Goal: Use online tool/utility: Utilize a website feature to perform a specific function

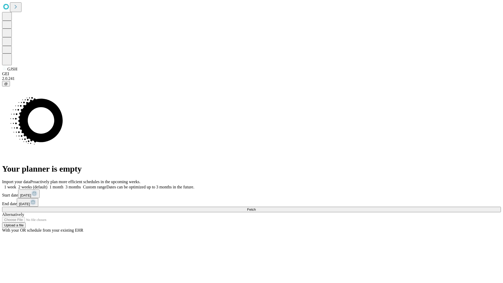
click at [256, 208] on span "Fetch" at bounding box center [251, 210] width 9 height 4
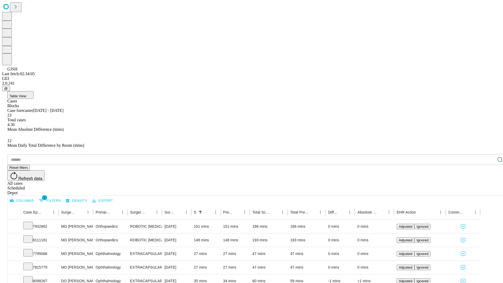
click at [26, 94] on span "Table View" at bounding box center [17, 96] width 17 height 4
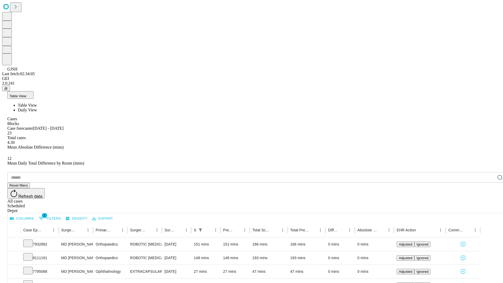
click at [37, 108] on span "Daily View" at bounding box center [27, 110] width 19 height 4
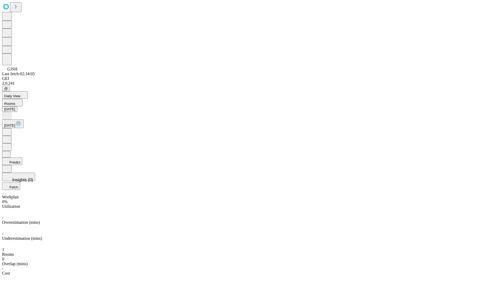
click at [22, 158] on button "Predict" at bounding box center [12, 162] width 20 height 8
